Goal: Task Accomplishment & Management: Manage account settings

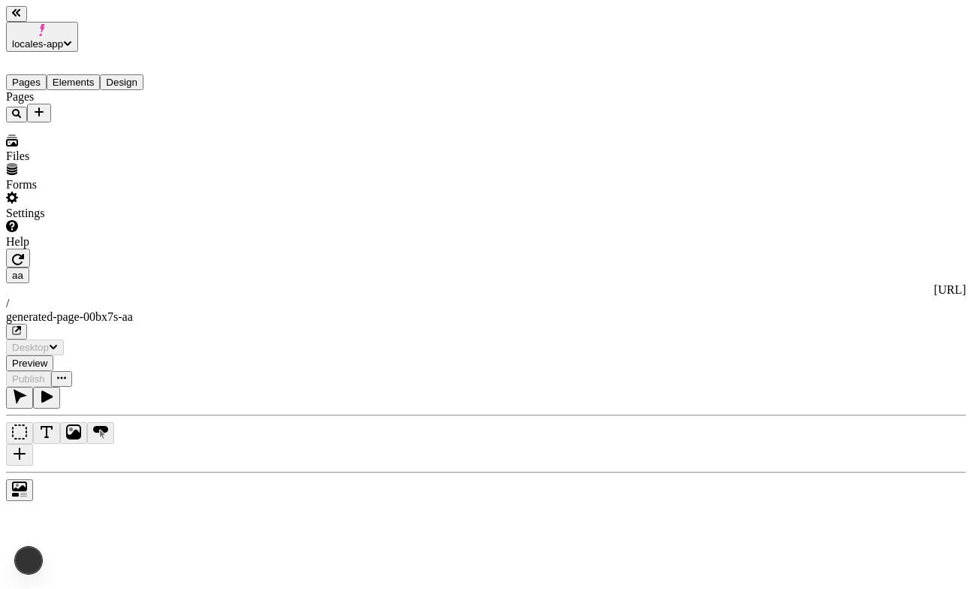
type input "/generated-page-00bx7s-aa"
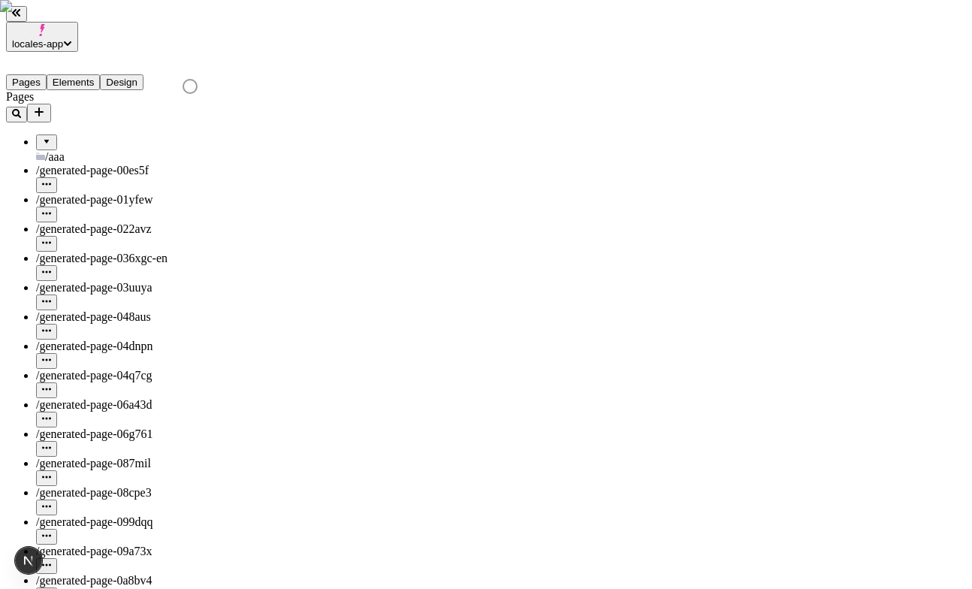
click at [42, 137] on div at bounding box center [46, 137] width 9 height 0
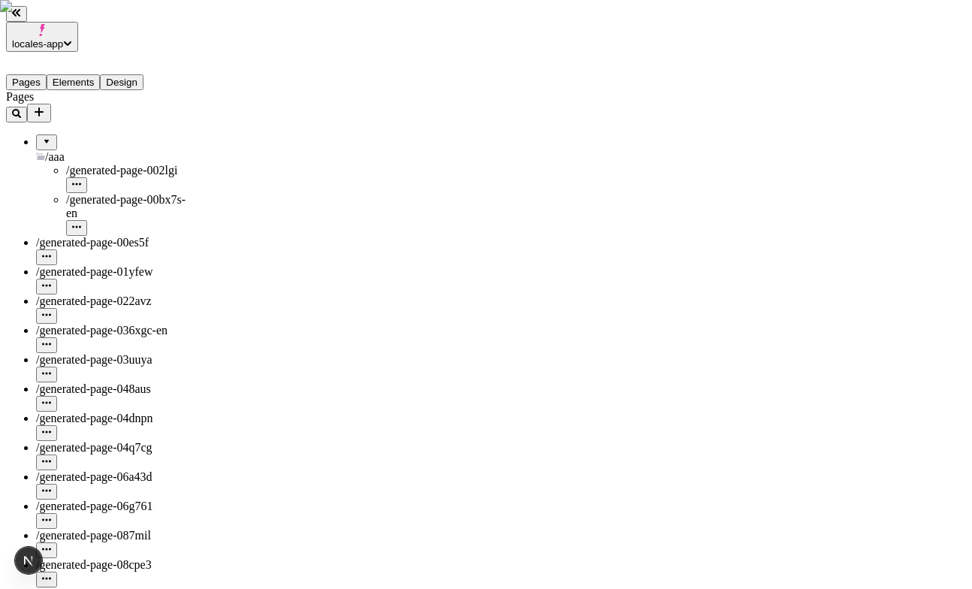
scroll to position [4486, 0]
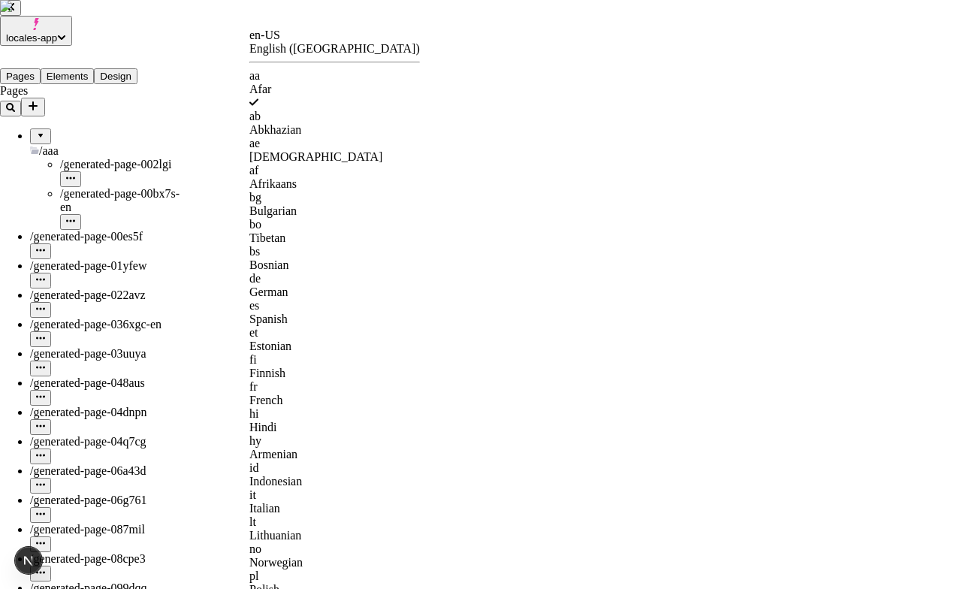
click at [294, 42] on div "en-US" at bounding box center [334, 36] width 171 height 14
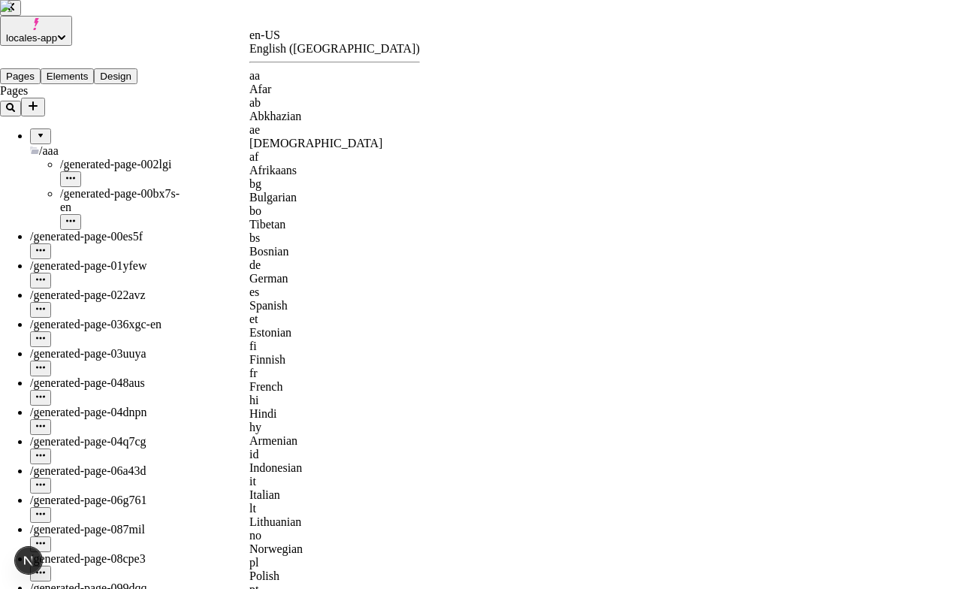
click at [292, 80] on div "aa" at bounding box center [334, 76] width 171 height 14
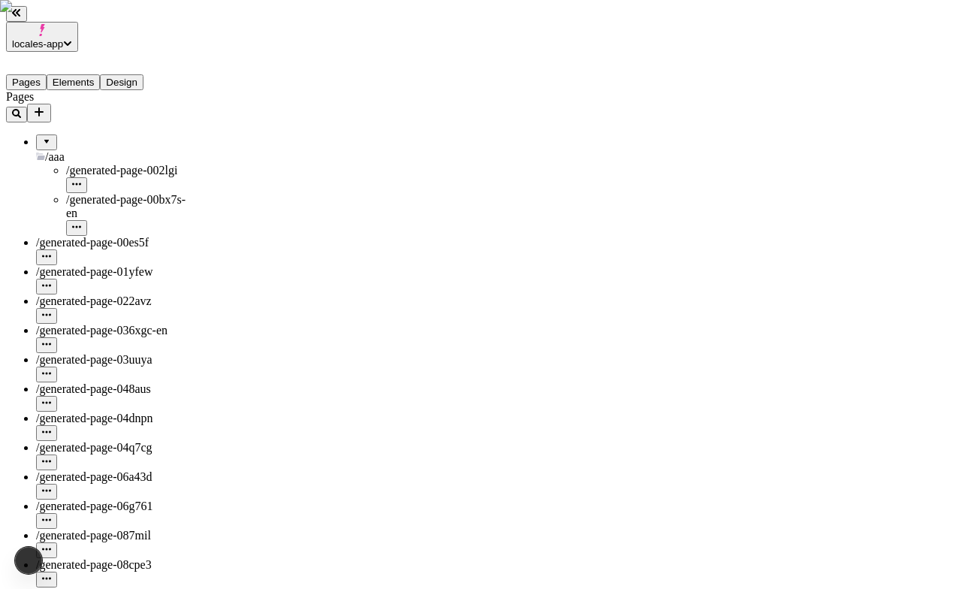
type input "/generated-page-00bx7s-aa"
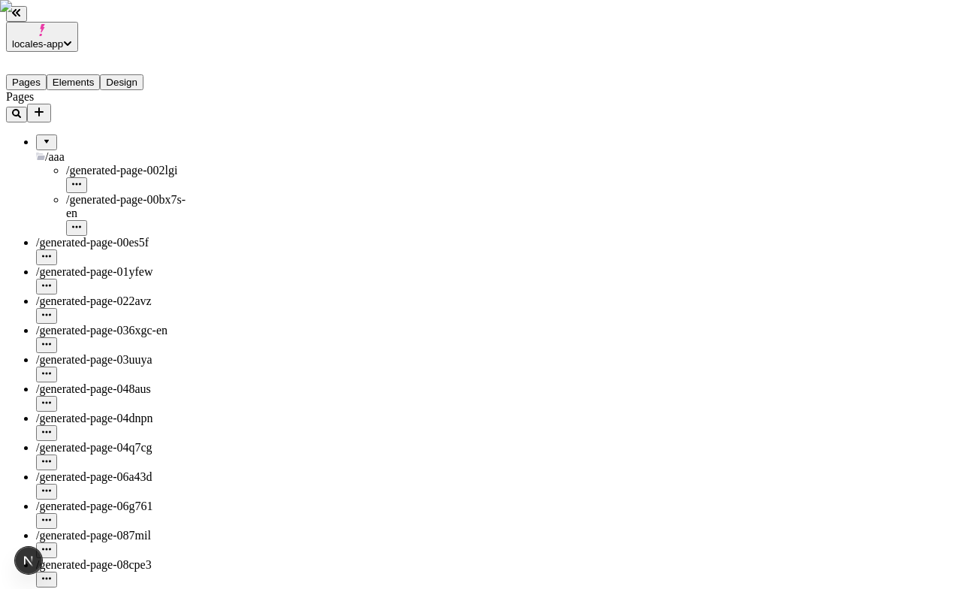
click at [81, 222] on icon "button" at bounding box center [76, 226] width 9 height 9
click at [198, 198] on div "Edit URL for aa" at bounding box center [203, 200] width 70 height 42
click at [294, 190] on input "generated-page-00bx7s-aa" at bounding box center [234, 196] width 133 height 16
type input "generated-page-00bx7s-aa"
click at [158, 150] on div "/aaa" at bounding box center [111, 157] width 150 height 14
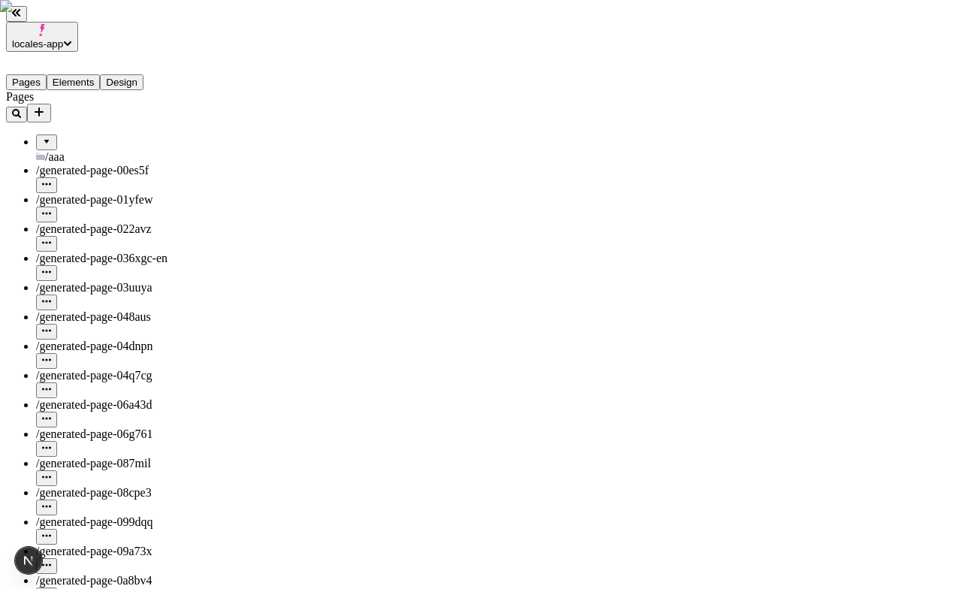
click at [54, 150] on span "/aaa" at bounding box center [55, 156] width 20 height 13
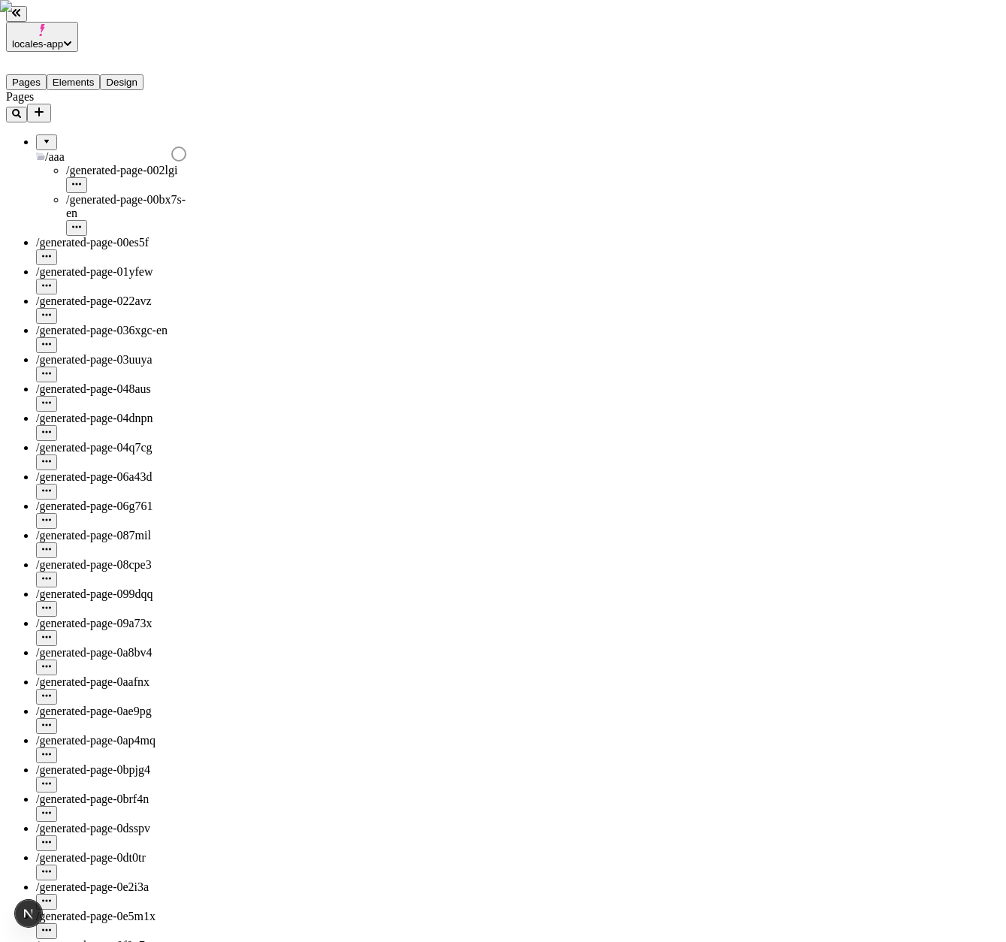
click at [111, 265] on span "/generated-page-01yfew" at bounding box center [94, 271] width 116 height 13
click at [103, 164] on span "/generated-page-002lgi" at bounding box center [121, 170] width 111 height 13
click at [81, 183] on icon "button" at bounding box center [76, 184] width 9 height 2
type input "/aaa/generated-page-002lgi"
click at [226, 171] on span "for aa" at bounding box center [191, 184] width 70 height 27
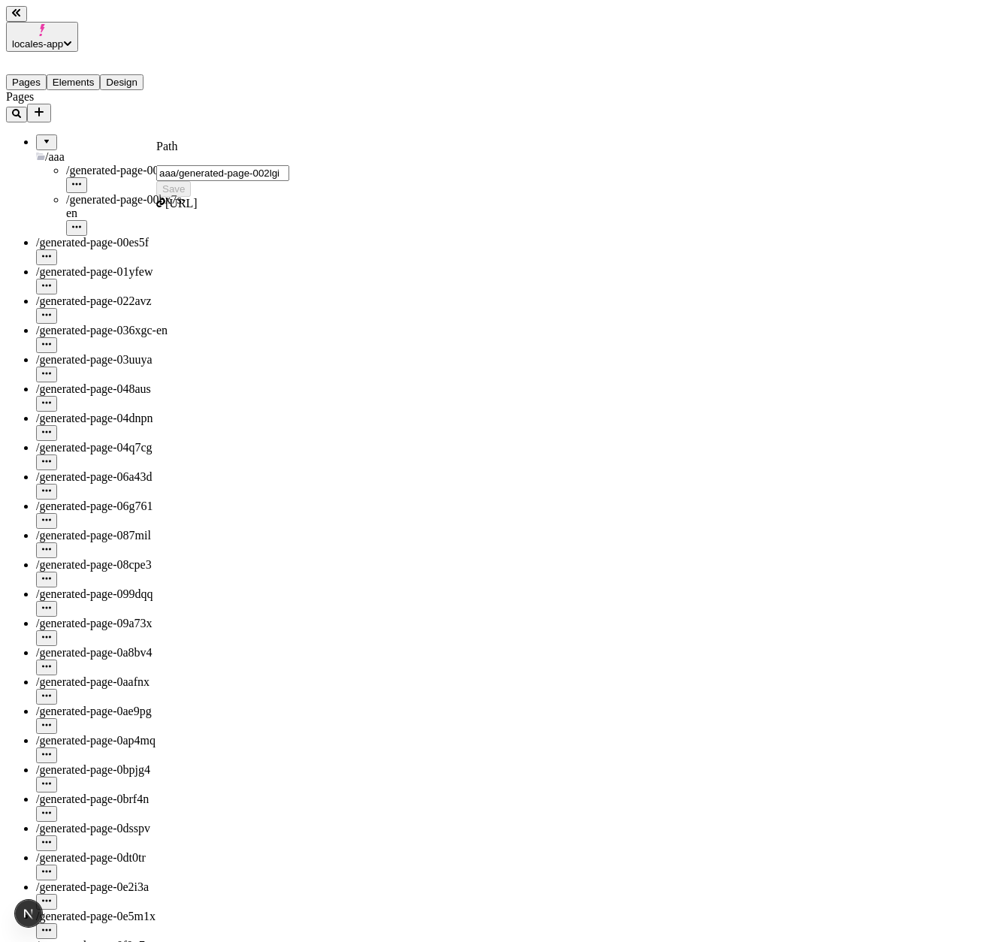
click at [289, 165] on input "aaa/generated-page-002lgi" at bounding box center [222, 173] width 133 height 16
click at [81, 222] on icon "button" at bounding box center [76, 226] width 9 height 9
click at [218, 194] on span "Edit URL for aa" at bounding box center [191, 207] width 70 height 27
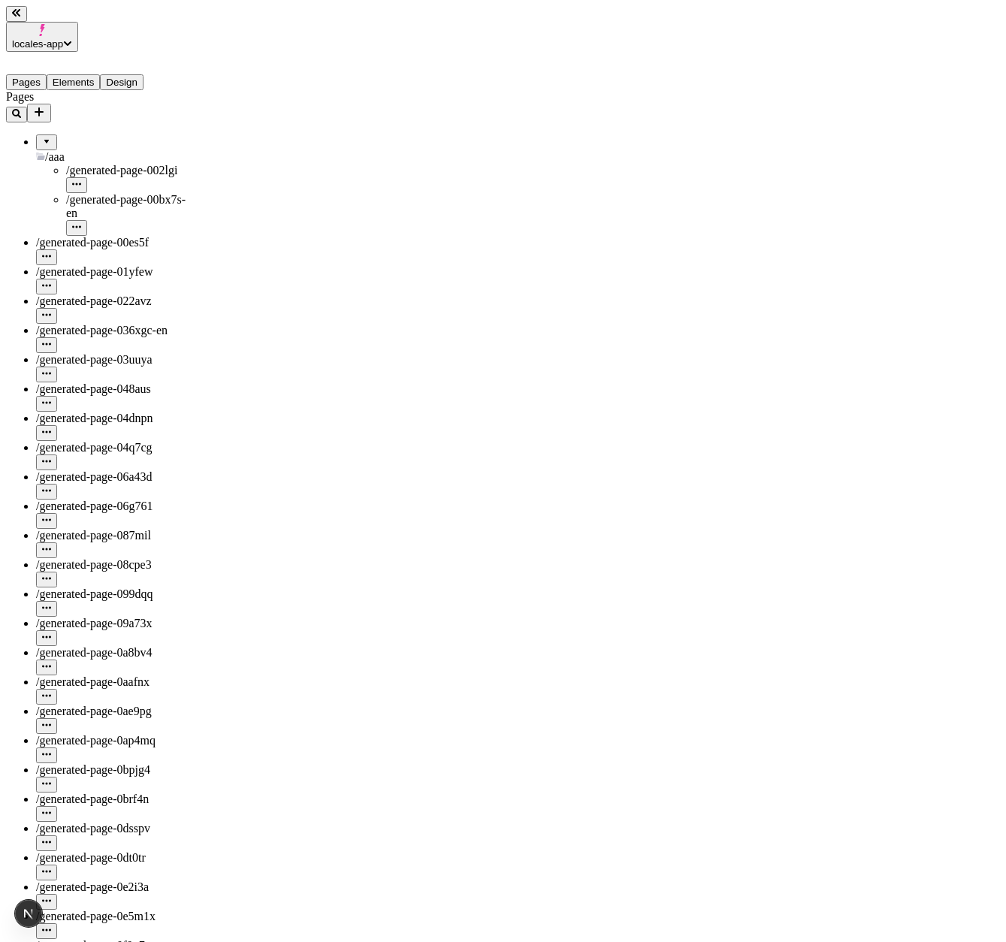
click at [87, 177] on button "button" at bounding box center [76, 185] width 21 height 16
click at [210, 171] on span "Edit URL for aa" at bounding box center [191, 184] width 70 height 27
click at [119, 193] on span "/generated-page-00bx7s-en" at bounding box center [125, 206] width 119 height 26
click at [108, 164] on span "/generated-page-002lgi" at bounding box center [121, 170] width 111 height 13
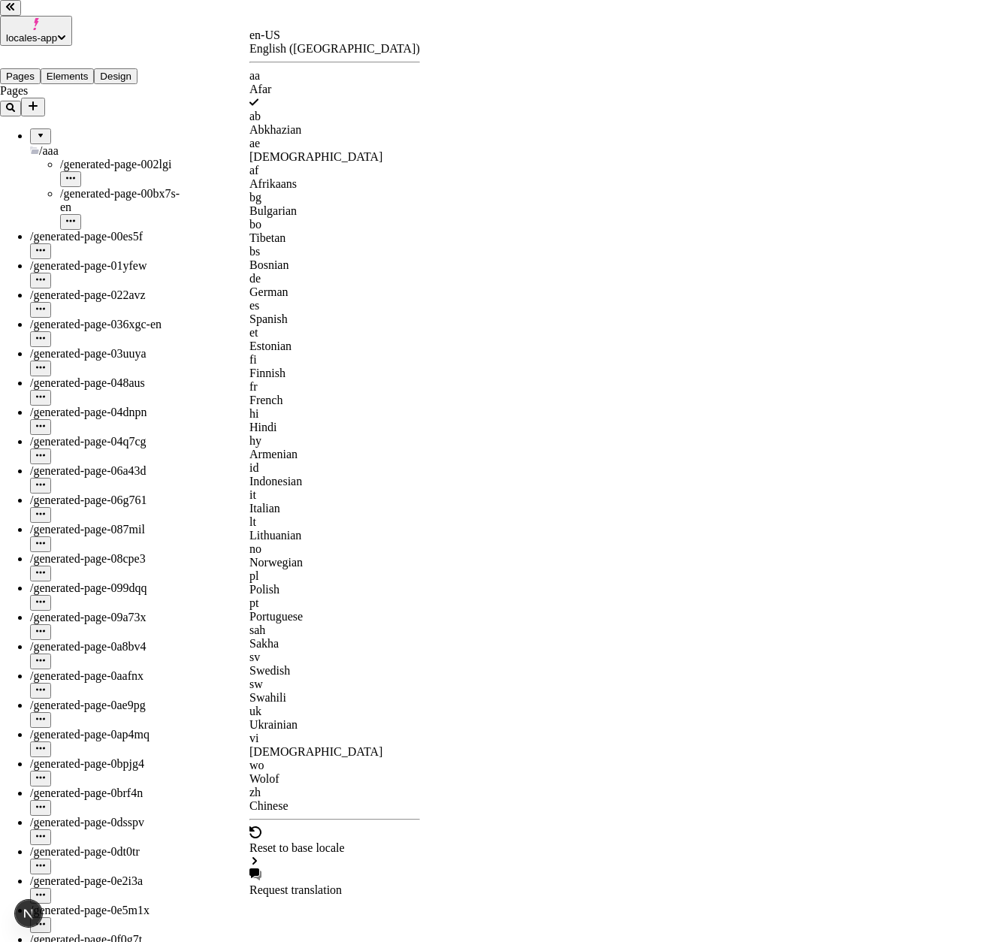
click at [320, 42] on div "English (United States)" at bounding box center [334, 49] width 171 height 14
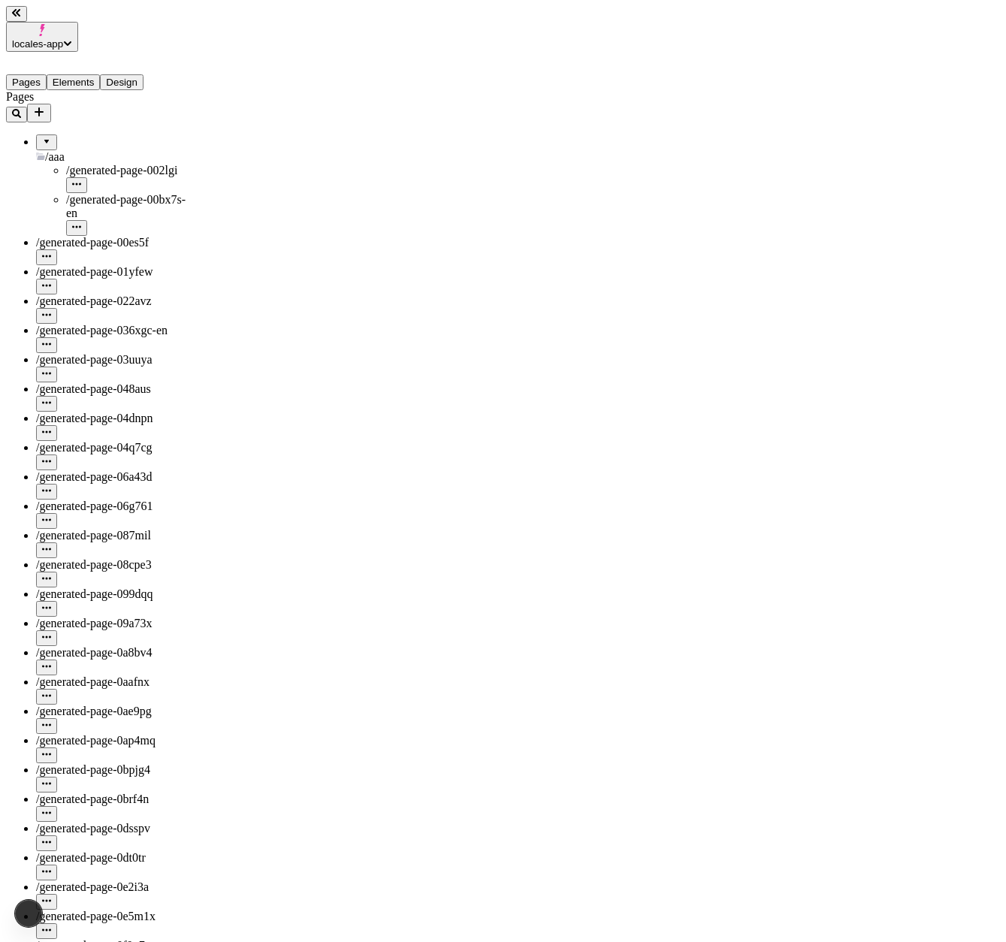
type input "/aaa/generated-page-002lgi"
click at [81, 180] on icon "button" at bounding box center [76, 184] width 9 height 9
click at [197, 171] on span "Edit URL" at bounding box center [179, 177] width 47 height 13
click at [207, 165] on input "aaa/generated-page-002lgi" at bounding box center [222, 173] width 133 height 16
type input "blog/generated-page-002lgi"
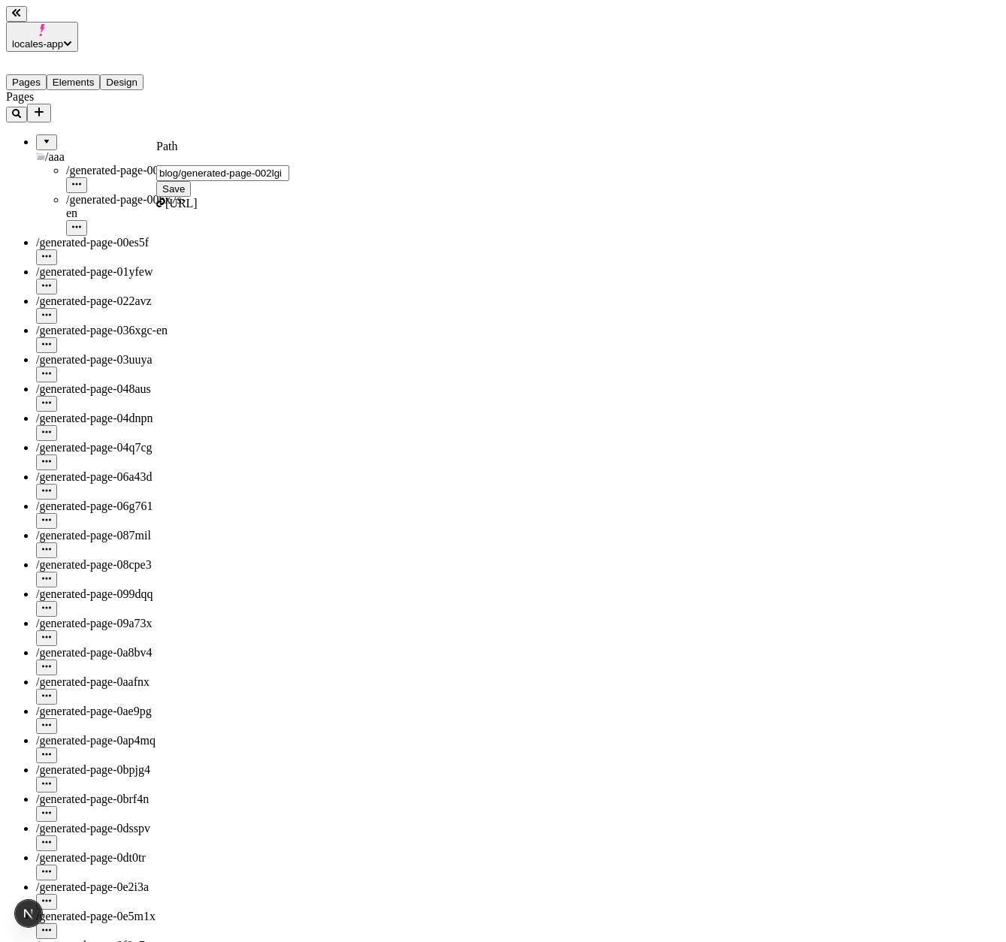
click button "Save" at bounding box center [173, 189] width 35 height 16
type input "/blog/generated-page-002lgi"
click at [42, 209] on div at bounding box center [46, 209] width 9 height 0
click at [81, 196] on icon "button" at bounding box center [76, 197] width 9 height 2
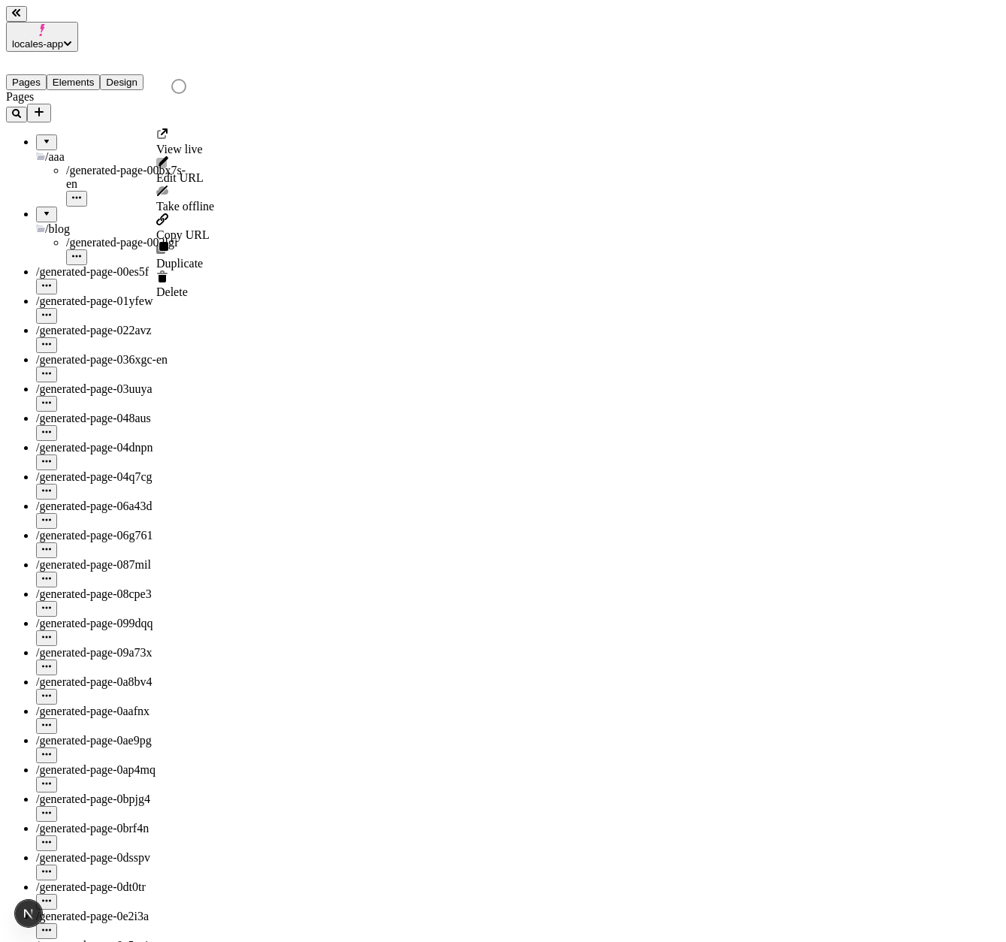
click at [114, 164] on span "/generated-page-00bx7s-en" at bounding box center [125, 177] width 119 height 26
drag, startPoint x: 83, startPoint y: 136, endPoint x: 188, endPoint y: 144, distance: 104.8
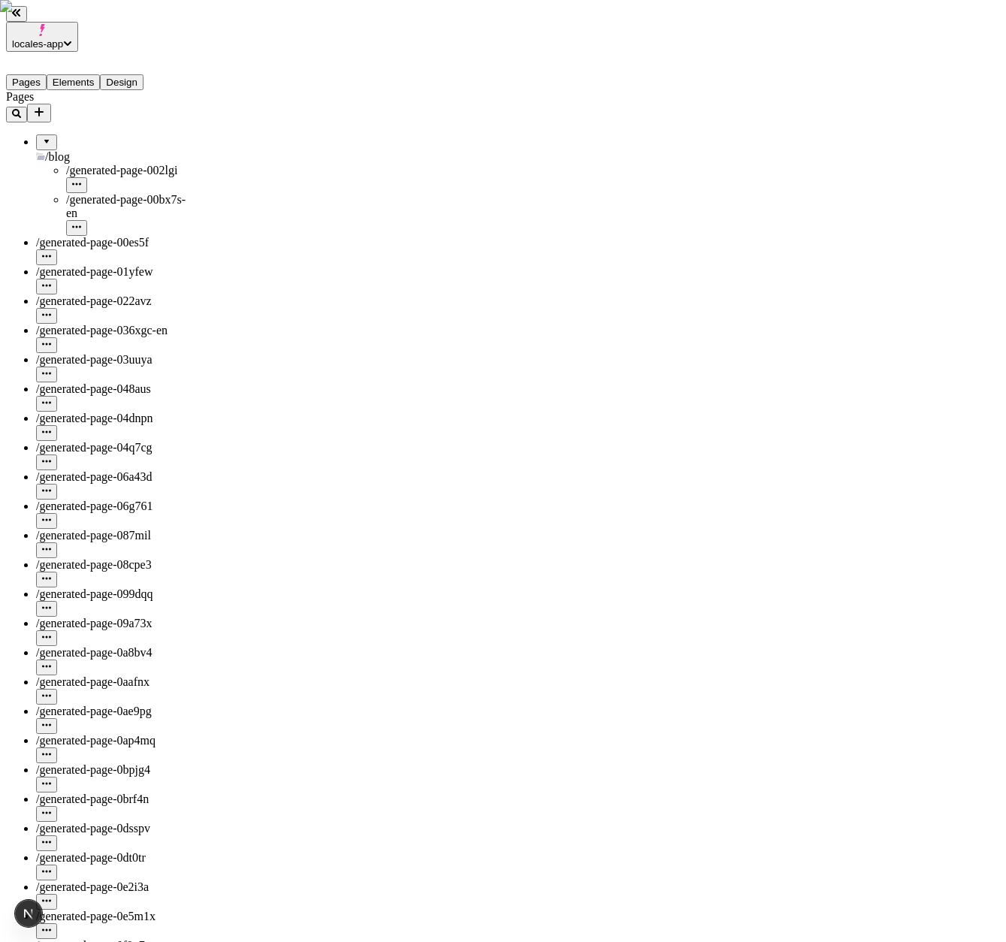
click at [116, 164] on span "/generated-page-002lgi" at bounding box center [121, 170] width 111 height 13
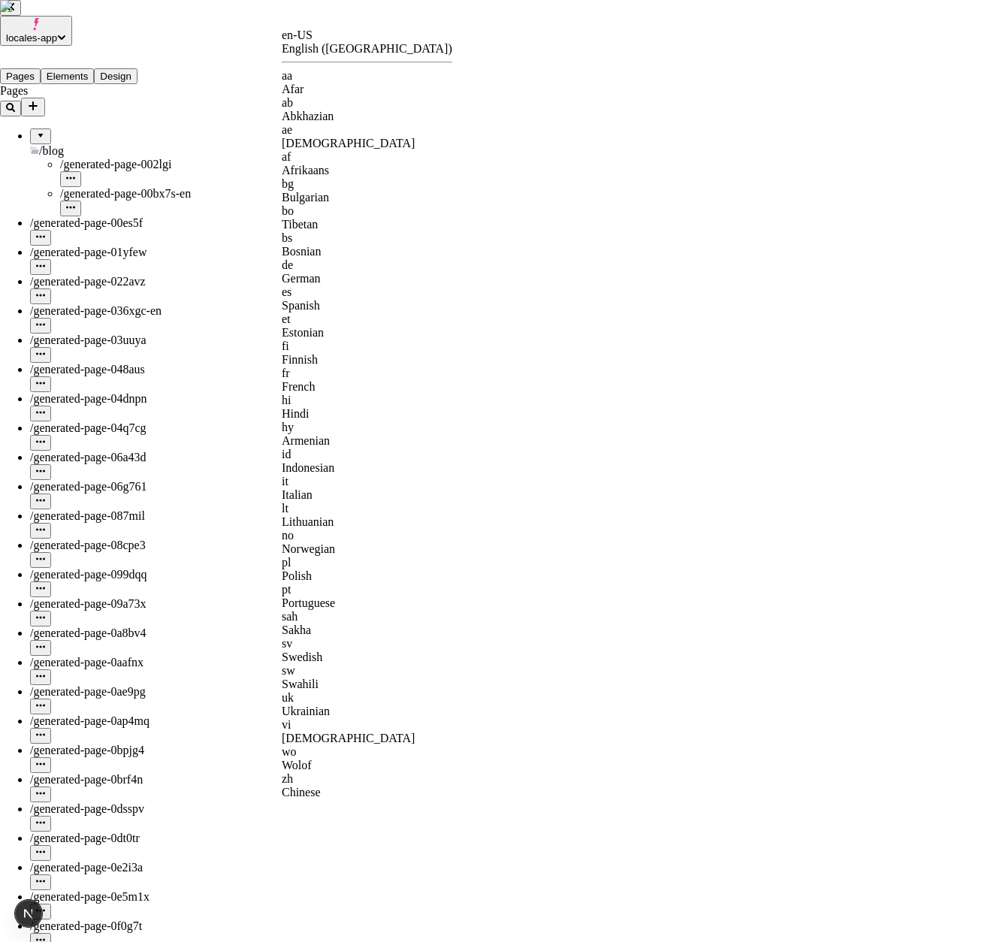
click at [304, 72] on div "aa Afar" at bounding box center [367, 82] width 171 height 27
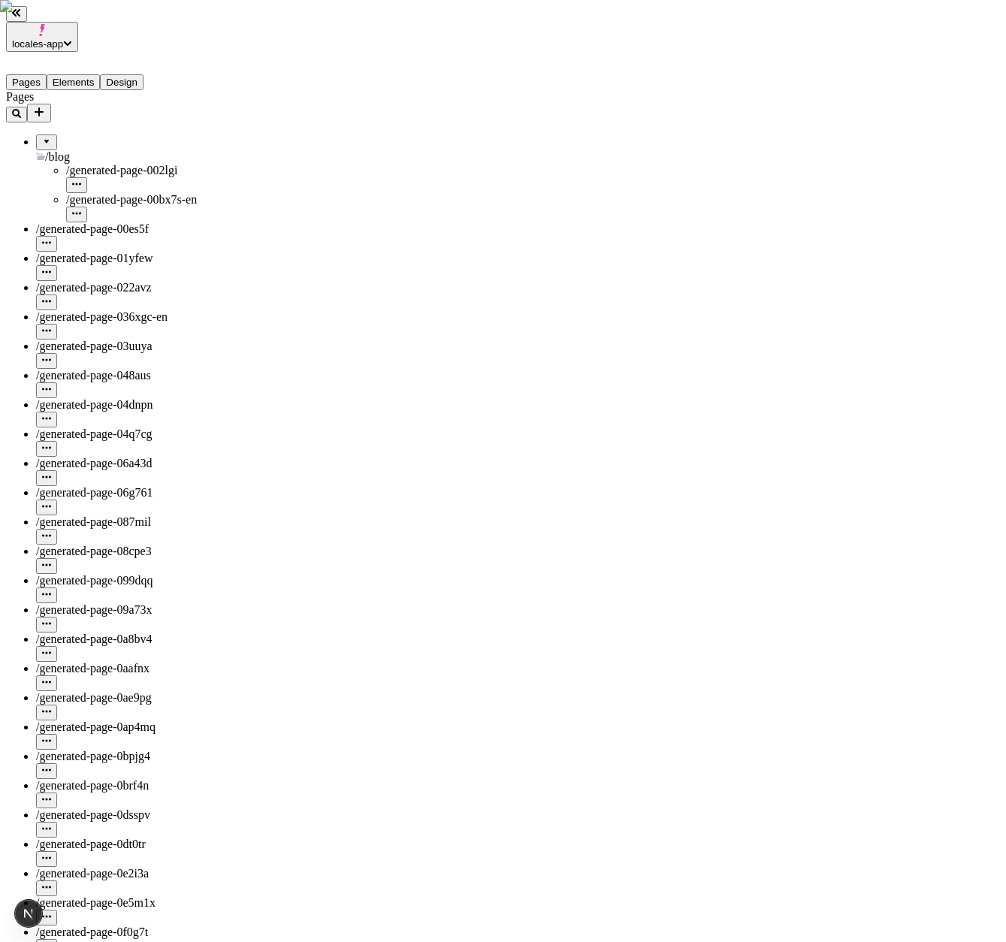
click at [129, 193] on div "/generated-page-00bx7s-en" at bounding box center [142, 207] width 153 height 29
click at [150, 164] on div "/generated-page-002lgi" at bounding box center [142, 171] width 153 height 14
click at [137, 193] on span "/generated-page-00bx7s-en" at bounding box center [131, 199] width 131 height 13
click at [81, 209] on icon "button" at bounding box center [76, 213] width 9 height 9
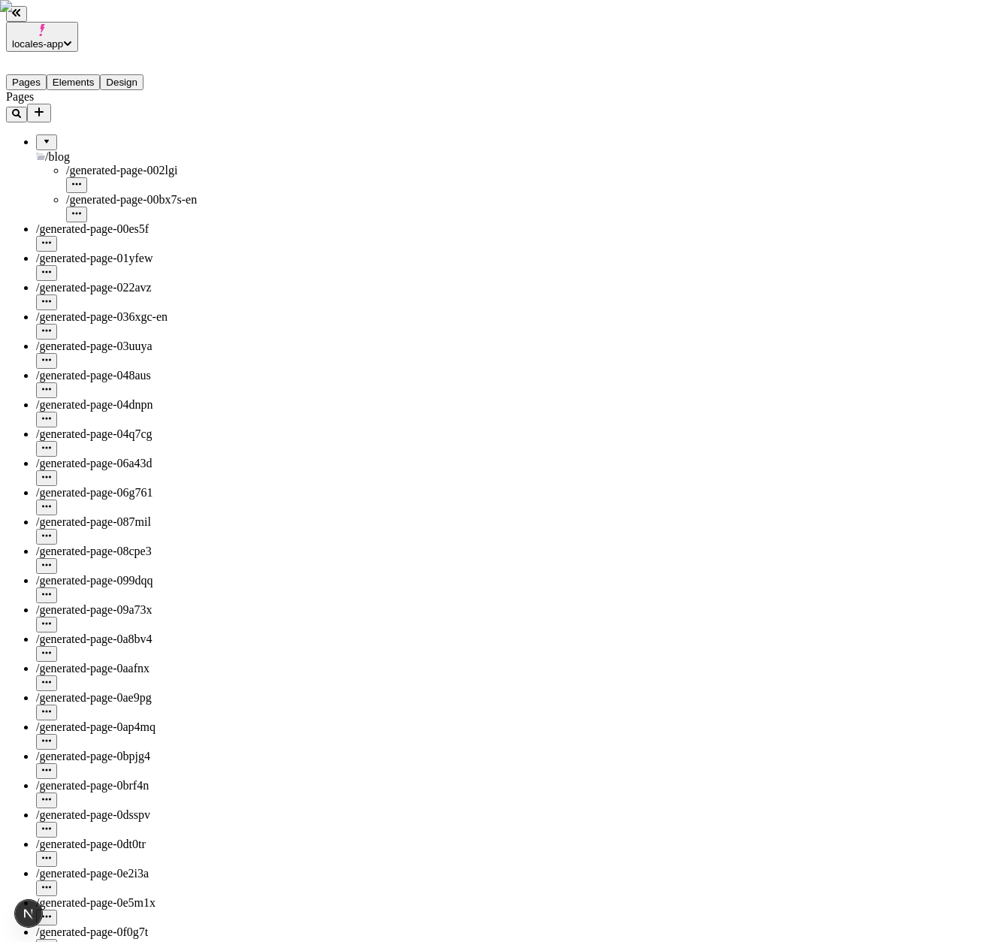
click at [81, 209] on icon "button" at bounding box center [76, 213] width 9 height 9
click at [258, 194] on span "for aa" at bounding box center [224, 207] width 70 height 27
click at [234, 188] on input "generated-page-00bx7s-aa" at bounding box center [255, 196] width 133 height 16
type input "blog/generated-page-00bx7s-aa"
click at [189, 204] on button "Save" at bounding box center [206, 212] width 35 height 16
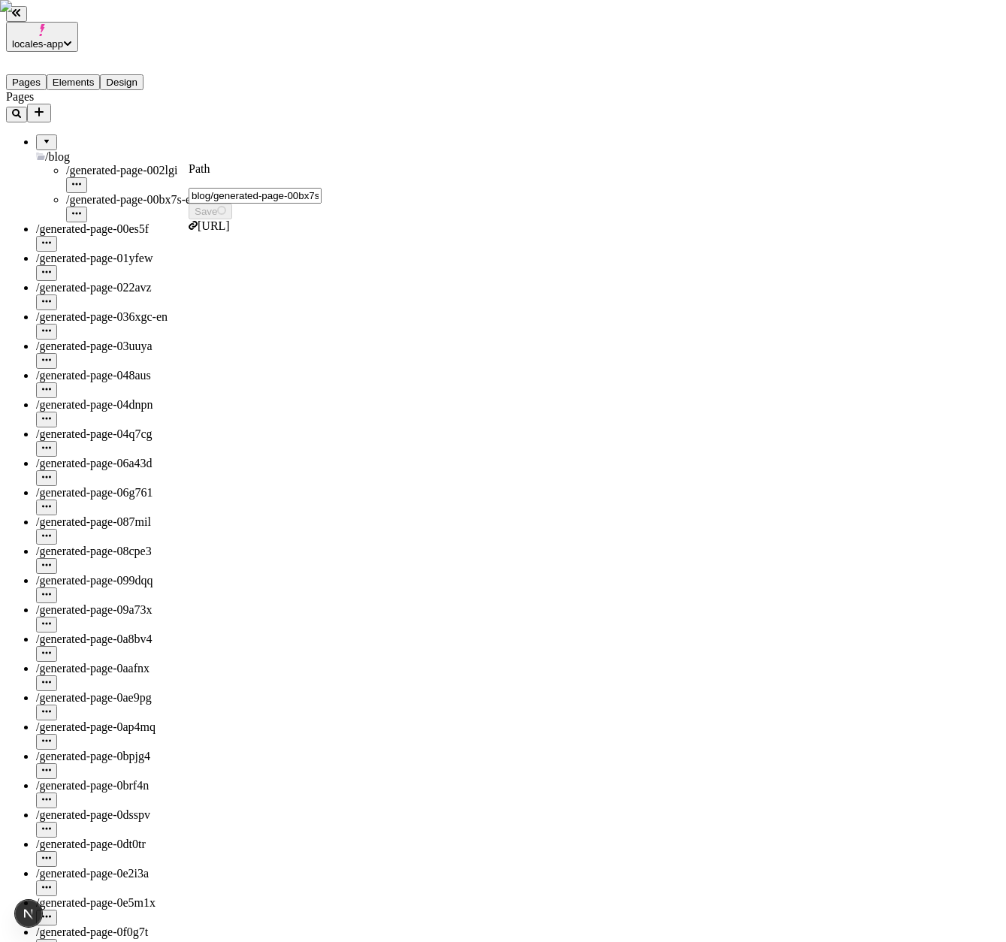
type input "/blog/generated-page-00bx7s-aa"
click at [153, 164] on div "/generated-page-002lgi" at bounding box center [142, 171] width 153 height 14
click at [132, 164] on span "/generated-page-002lgi" at bounding box center [121, 170] width 111 height 13
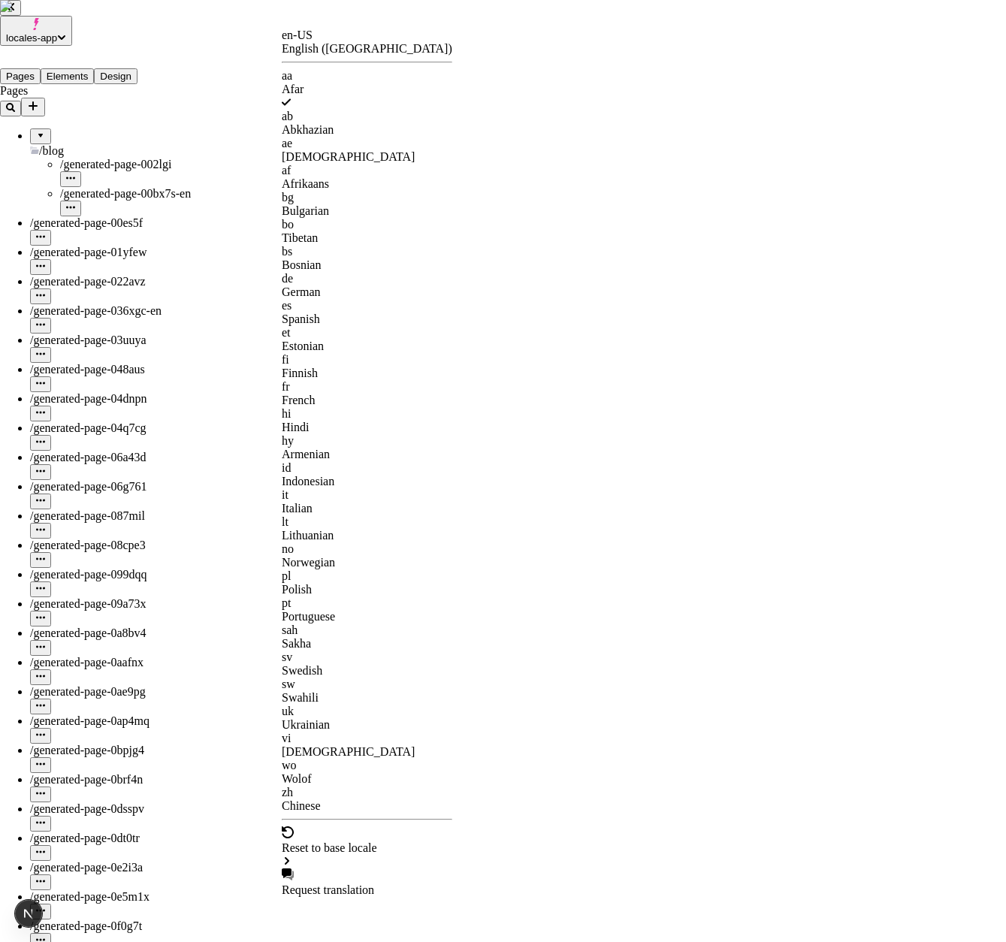
click at [376, 272] on div "de German" at bounding box center [367, 285] width 171 height 27
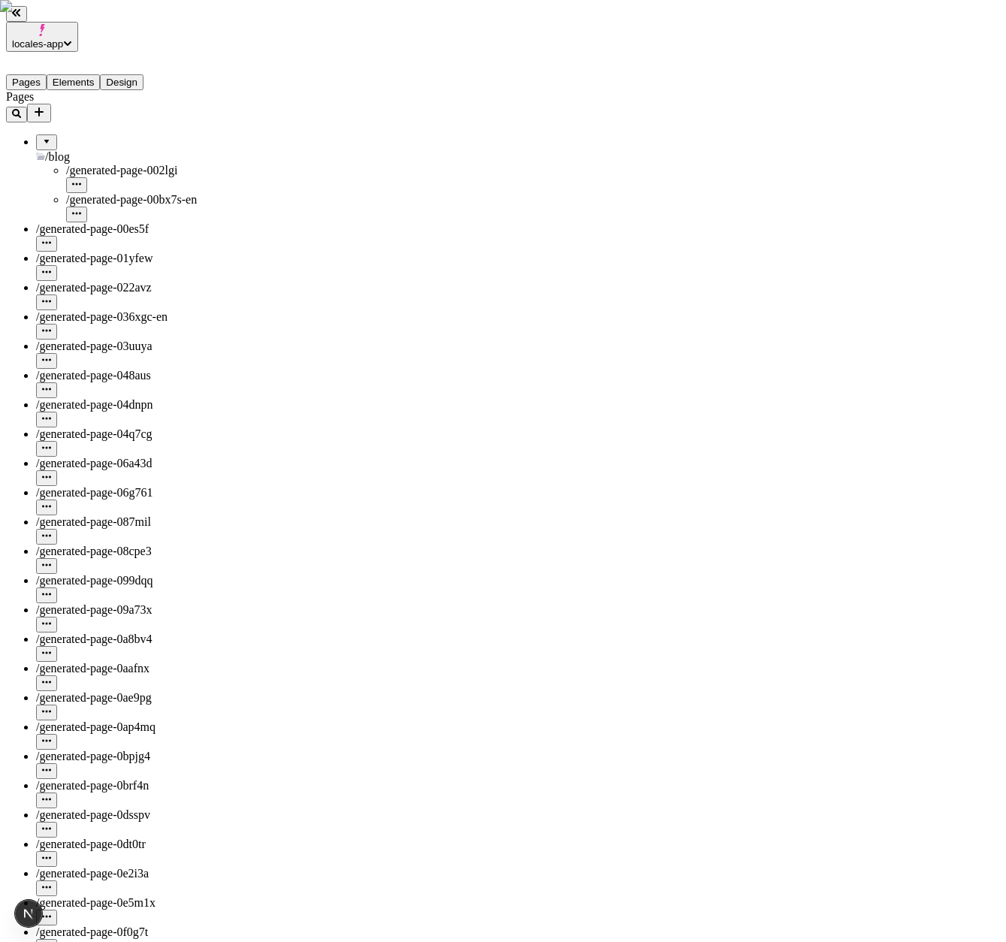
click at [148, 193] on div "/generated-page-00bx7s-en" at bounding box center [142, 207] width 153 height 29
click at [150, 164] on div "/generated-page-002lgi" at bounding box center [142, 171] width 153 height 14
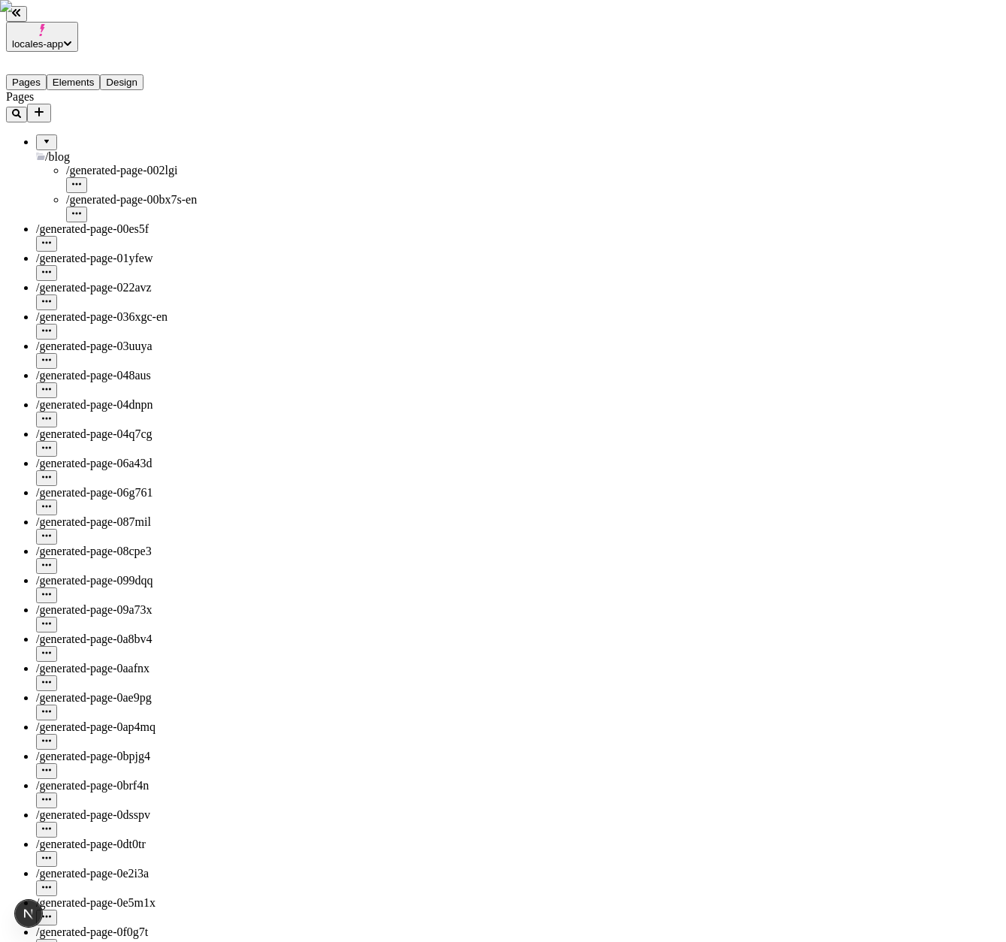
click at [63, 38] on span "locales-app" at bounding box center [37, 43] width 51 height 11
click at [72, 38] on icon "button" at bounding box center [67, 42] width 9 height 9
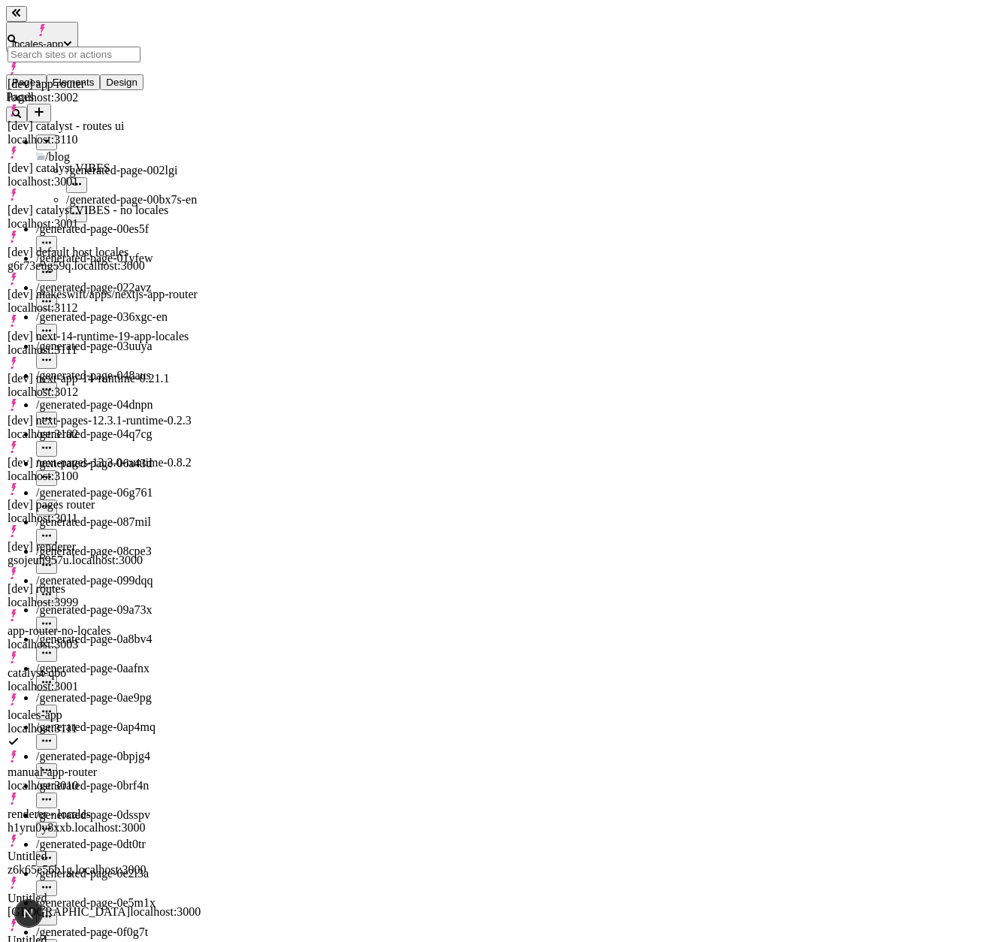
scroll to position [902, 0]
click at [91, 525] on div "[dev] renderer gsojeuh957u.localhost:3000" at bounding box center [104, 546] width 193 height 42
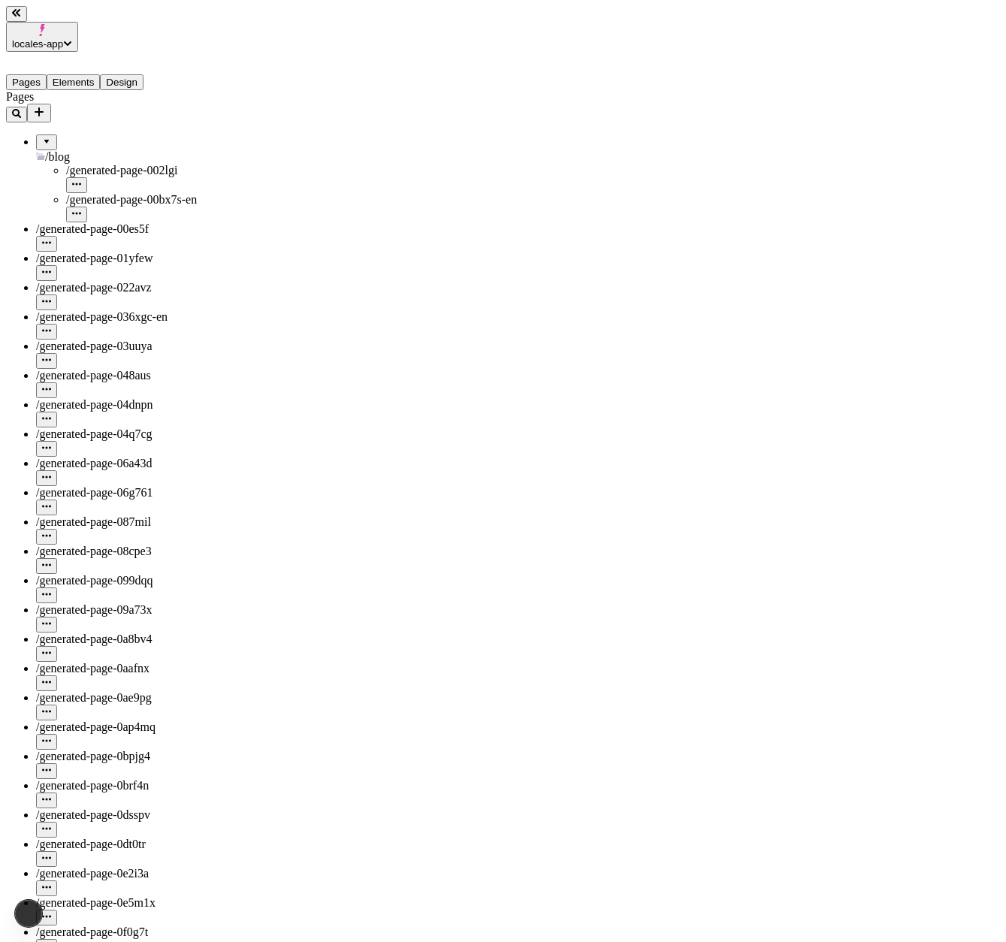
click at [38, 38] on span "locales-app" at bounding box center [37, 43] width 51 height 11
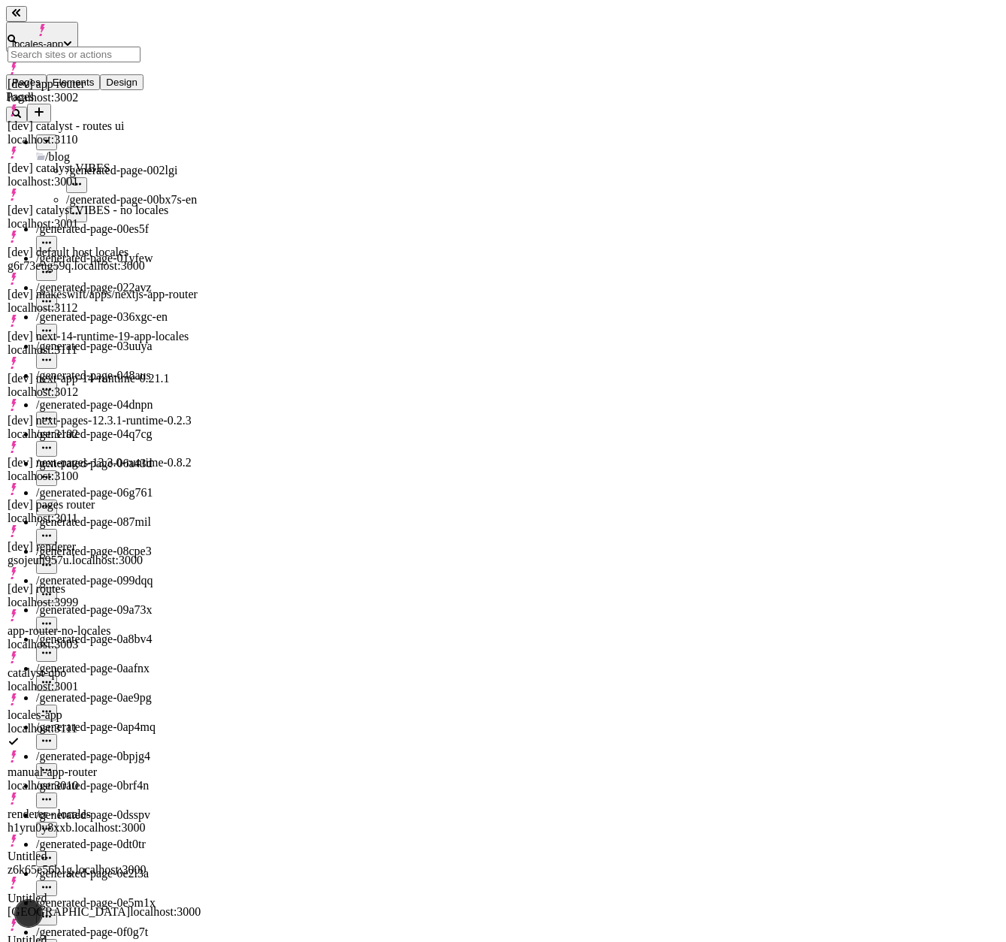
click at [105, 119] on div "[dev] catalyst - routes ui" at bounding box center [104, 126] width 193 height 14
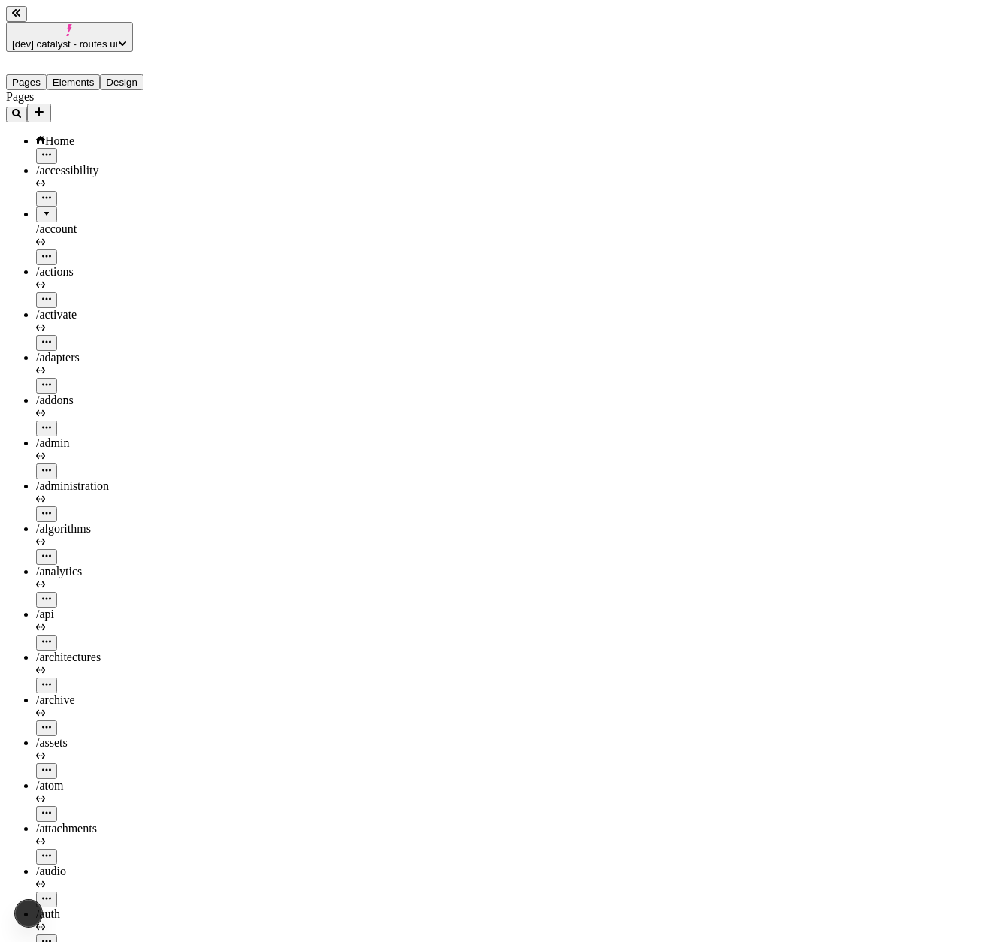
type input "/search12232eeww"
click at [42, 209] on div at bounding box center [46, 209] width 9 height 0
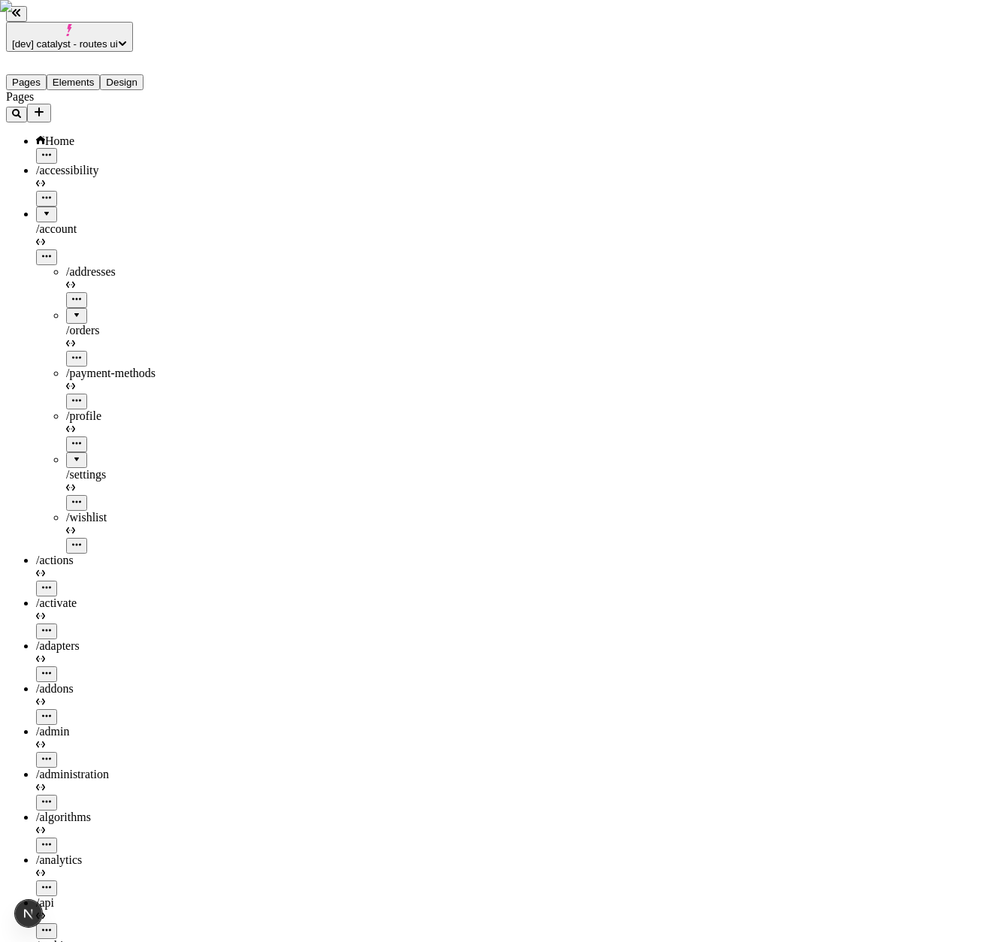
click at [101, 32] on button "[dev] catalyst - routes ui" at bounding box center [69, 37] width 127 height 30
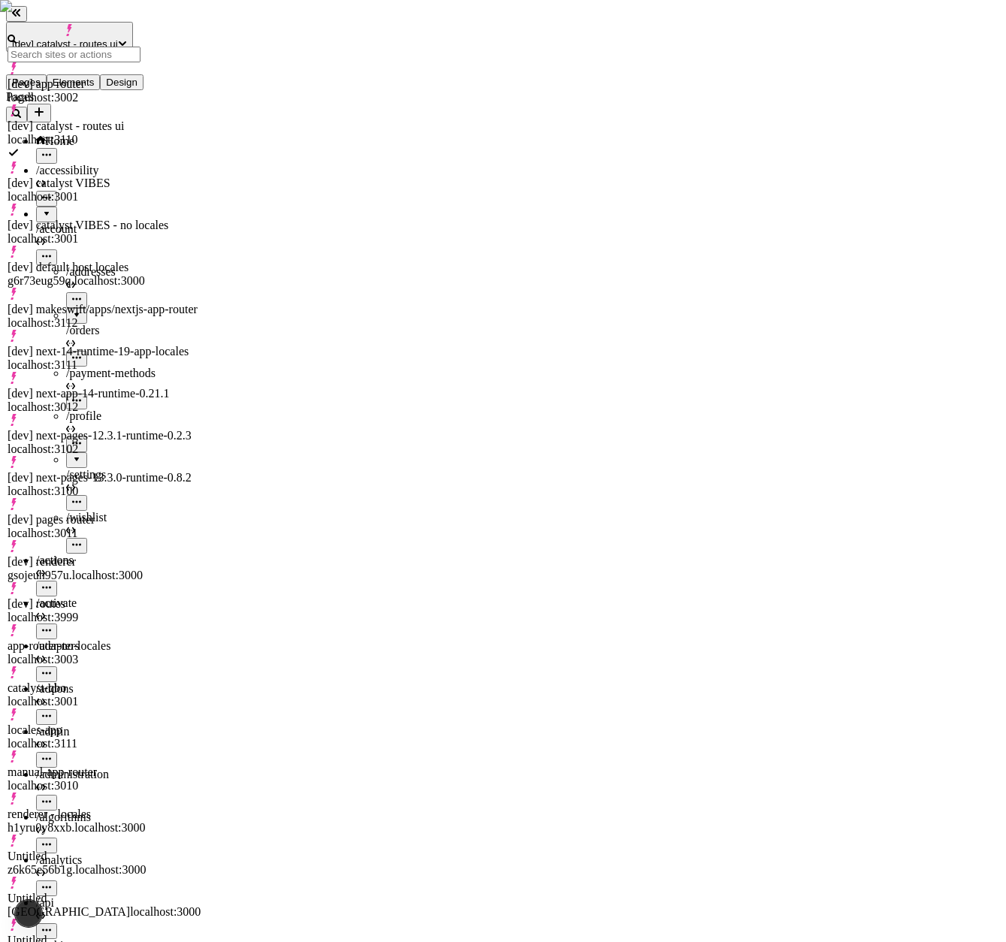
click at [112, 303] on div "[dev] makeswift/apps/nextjs-app-router" at bounding box center [104, 310] width 193 height 14
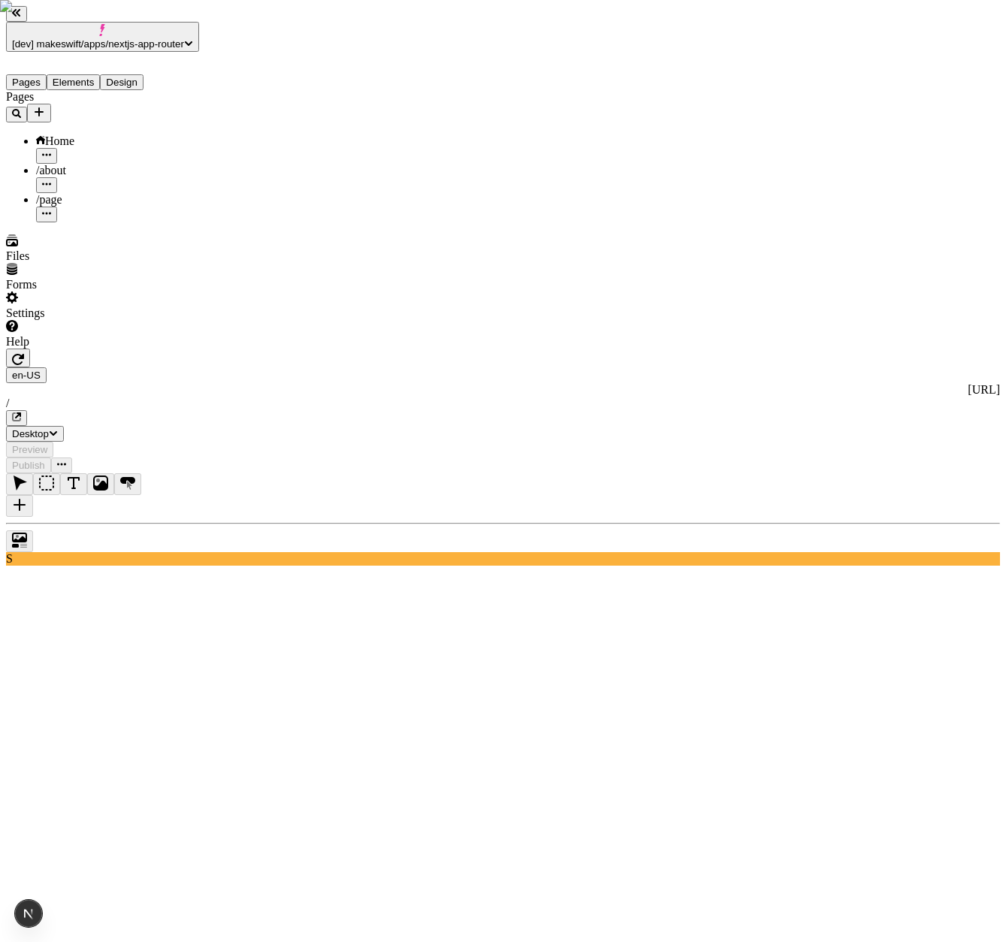
click at [80, 320] on div "Settings" at bounding box center [112, 305] width 213 height 29
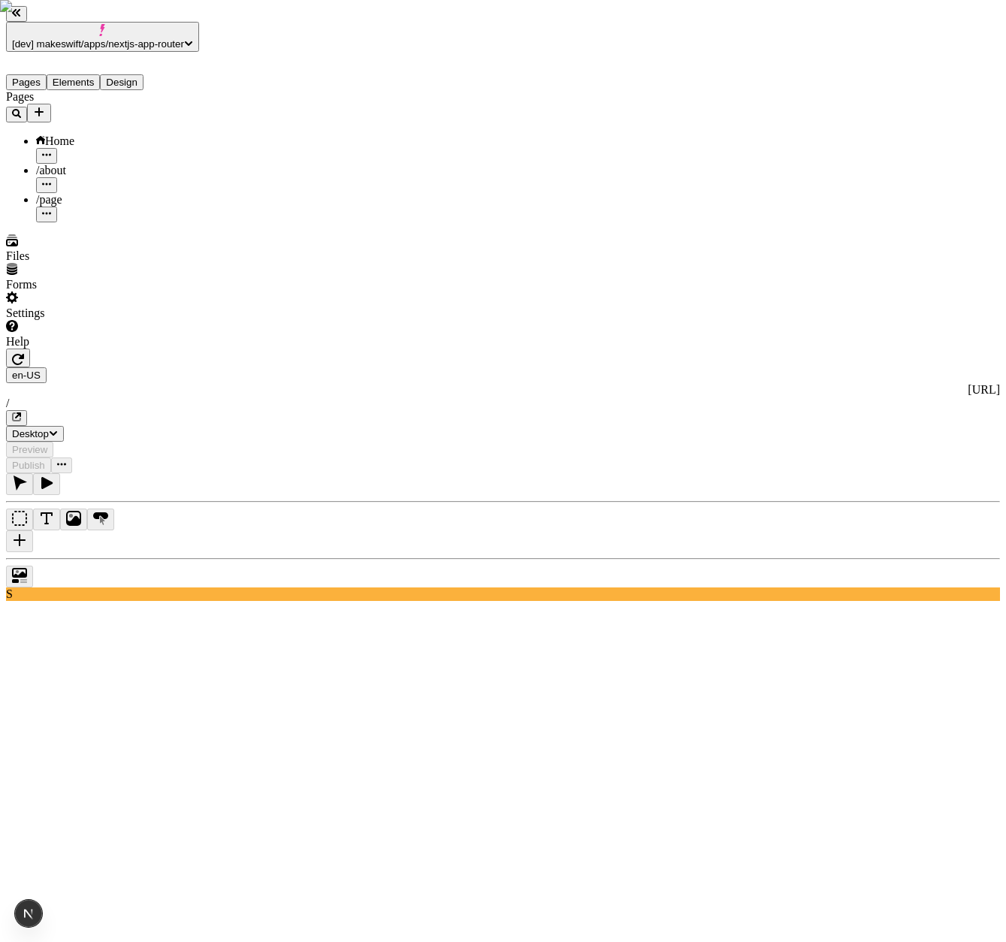
click at [24, 353] on icon "button" at bounding box center [18, 359] width 12 height 12
click at [146, 349] on div "Help" at bounding box center [112, 334] width 213 height 29
click at [78, 320] on div "Settings" at bounding box center [112, 305] width 213 height 29
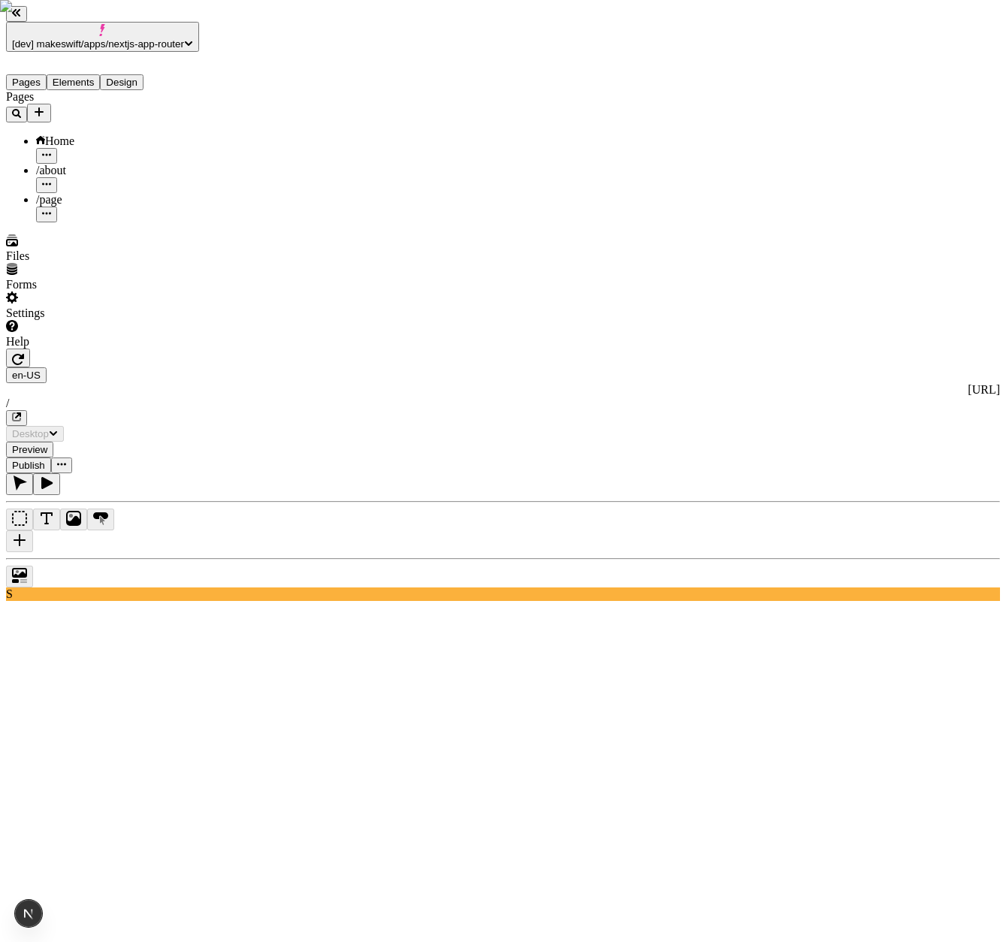
click at [24, 354] on icon "button" at bounding box center [18, 359] width 12 height 11
click at [124, 193] on div "/page" at bounding box center [127, 207] width 183 height 29
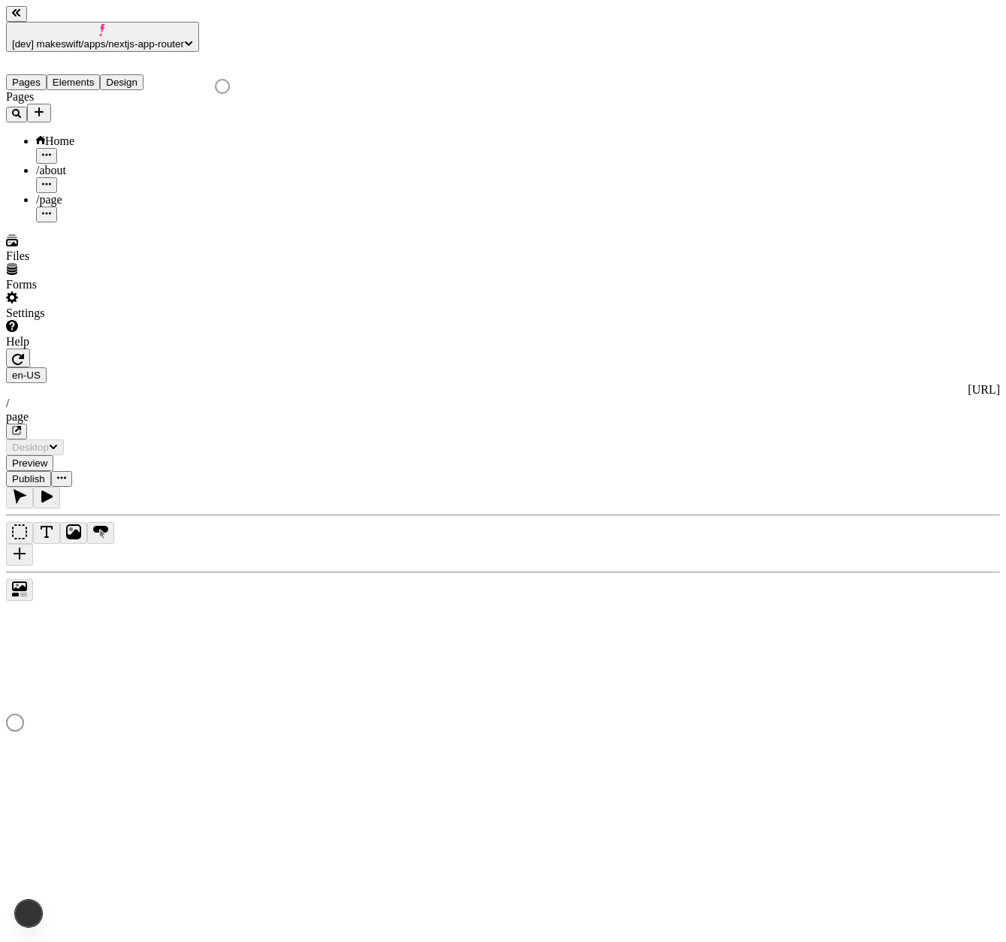
type input "/page"
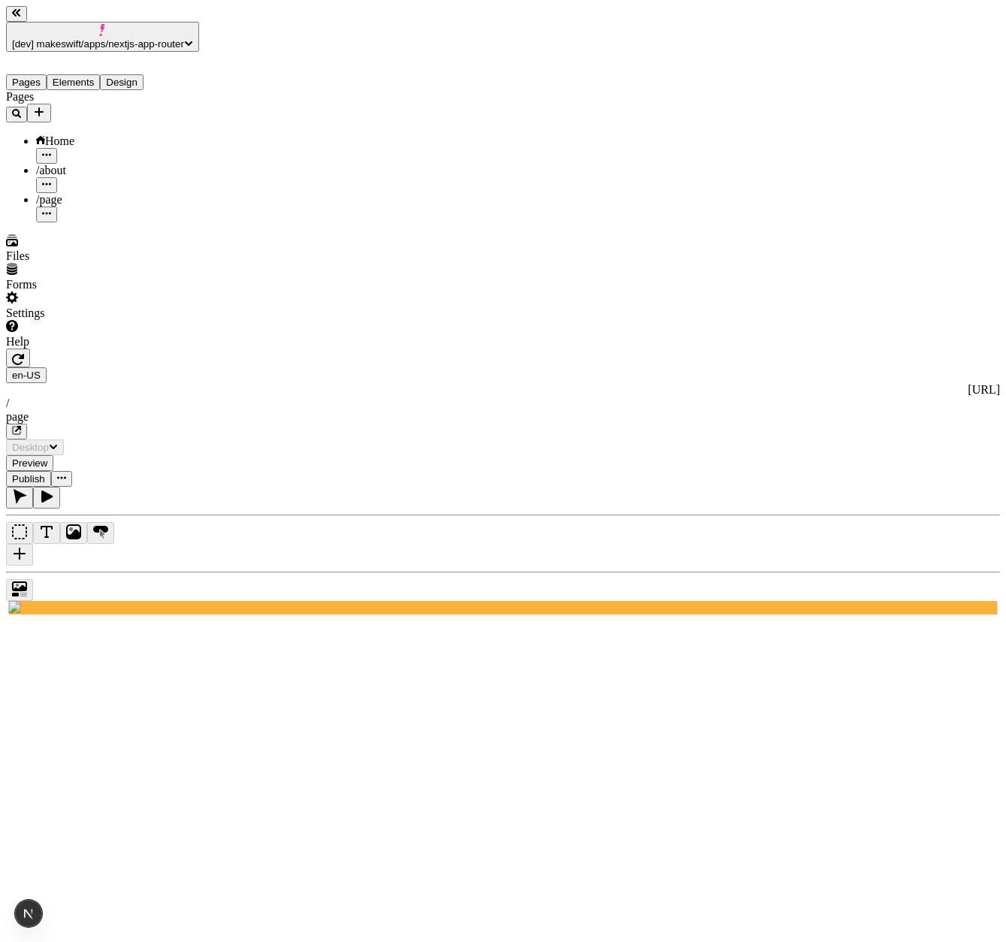
click at [24, 353] on icon "button" at bounding box center [18, 359] width 12 height 12
click at [21, 426] on icon "button" at bounding box center [16, 430] width 9 height 9
click at [24, 353] on icon "button" at bounding box center [18, 359] width 12 height 12
